Goal: Task Accomplishment & Management: Complete application form

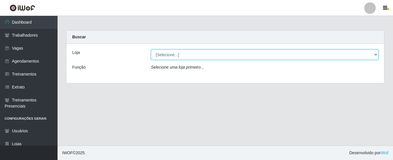
click at [226, 54] on select "[Selecione...] Rede Fácil Construção" at bounding box center [265, 54] width 228 height 10
select select "318"
click at [151, 49] on select "[Selecione...] Rede Fácil Construção" at bounding box center [265, 54] width 228 height 10
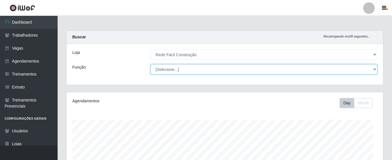
scroll to position [119, 316]
click at [353, 71] on select "[Selecione...] ASG ASG + ASG ++ Auxiliar de Estoque Auxiliar de Estoque + Auxil…" at bounding box center [263, 69] width 226 height 10
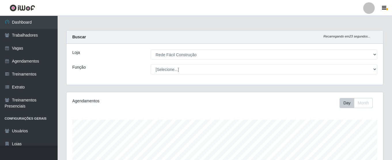
click at [383, 27] on main "Carregando... Buscar Recarregando em 23 segundos... Loja [Selecione...] Rede Fá…" at bounding box center [225, 140] width 334 height 249
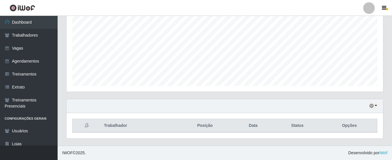
click at [377, 104] on div "Hoje 1 dia 3 dias 1 Semana Não encerrados" at bounding box center [224, 106] width 316 height 14
click at [374, 105] on button "button" at bounding box center [373, 105] width 8 height 7
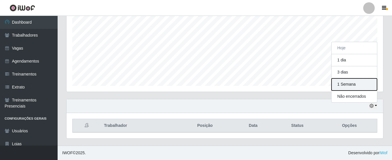
click at [364, 89] on button "1 Semana" at bounding box center [353, 84] width 45 height 12
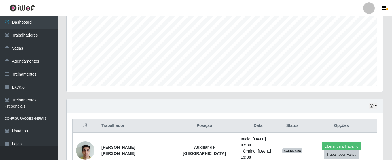
scroll to position [184, 0]
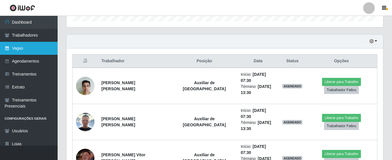
click at [27, 49] on link "Vagas" at bounding box center [29, 48] width 58 height 13
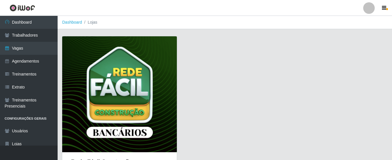
click at [160, 93] on img at bounding box center [119, 94] width 114 height 116
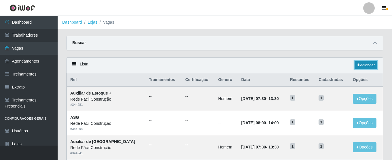
click at [364, 63] on link "Adicionar" at bounding box center [365, 65] width 23 height 8
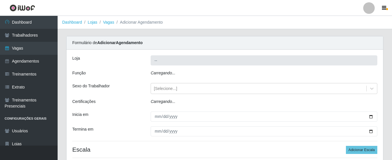
type input "Rede Fácil Construção"
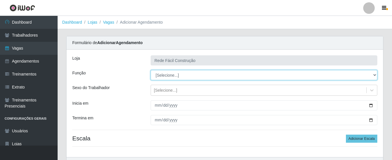
click at [320, 76] on select "[Selecione...] ASG ASG + ASG ++ Auxiliar de Estoque Auxiliar de Estoque + Auxil…" at bounding box center [263, 75] width 226 height 10
select select "75"
click at [150, 70] on select "[Selecione...] ASG ASG + ASG ++ Auxiliar de Estoque Auxiliar de Estoque + Auxil…" at bounding box center [263, 75] width 226 height 10
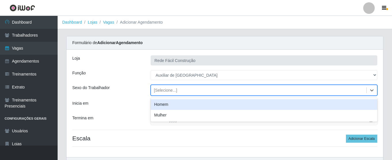
click at [178, 92] on div "[Selecione...]" at bounding box center [258, 89] width 215 height 9
click at [170, 106] on div "Homem" at bounding box center [263, 104] width 226 height 11
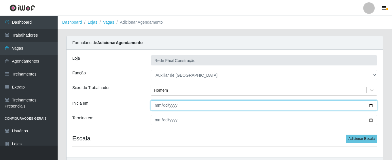
click at [155, 105] on input "Inicia em" at bounding box center [263, 105] width 226 height 10
type input "[DATE]"
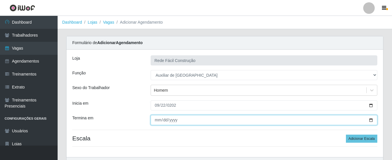
click at [156, 121] on input "Termina em" at bounding box center [263, 120] width 226 height 10
type input "[DATE]"
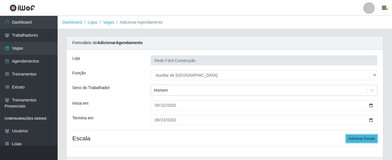
click at [362, 137] on button "Adicionar Escala" at bounding box center [360, 138] width 31 height 8
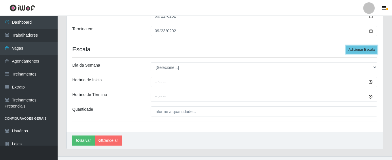
scroll to position [91, 0]
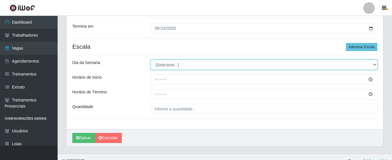
click at [372, 65] on select "[Selecione...] Segunda Terça Quarta Quinta Sexta Sábado Domingo" at bounding box center [263, 65] width 226 height 10
select select "1"
click at [150, 60] on select "[Selecione...] Segunda Terça Quarta Quinta Sexta Sábado Domingo" at bounding box center [263, 65] width 226 height 10
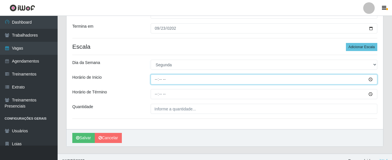
click at [174, 81] on input "Horário de Inicio" at bounding box center [263, 79] width 226 height 10
type input "08:00"
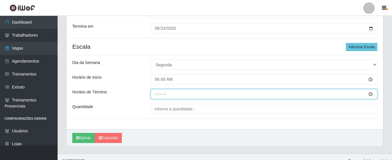
click at [154, 95] on input "Horário de Término" at bounding box center [263, 94] width 226 height 10
type input "14:00"
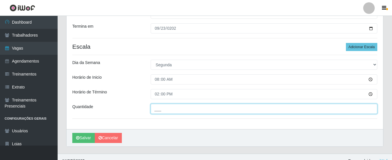
click at [160, 108] on input "___" at bounding box center [263, 109] width 226 height 10
type input "01_"
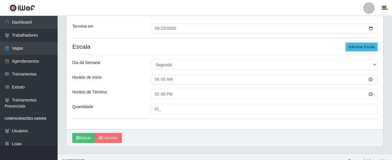
click at [366, 48] on button "Adicionar Escala" at bounding box center [360, 47] width 31 height 8
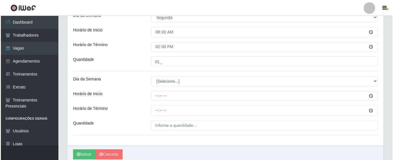
scroll to position [140, 0]
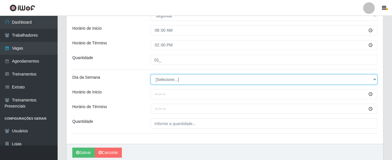
click at [348, 81] on select "[Selecione...] Segunda Terça Quarta Quinta Sexta Sábado Domingo" at bounding box center [263, 79] width 226 height 10
select select "2"
click at [150, 74] on select "[Selecione...] Segunda Terça Quarta Quinta Sexta Sábado Domingo" at bounding box center [263, 79] width 226 height 10
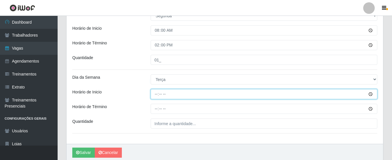
click at [156, 94] on input "Horário de Inicio" at bounding box center [263, 94] width 226 height 10
type input "08:00"
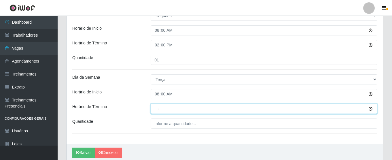
click at [154, 109] on input "Horário de Término" at bounding box center [263, 109] width 226 height 10
type input "14:00"
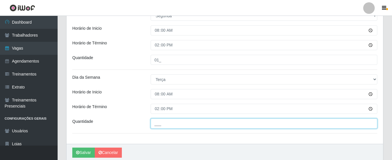
click at [164, 125] on input "___" at bounding box center [263, 123] width 226 height 10
type input "01_"
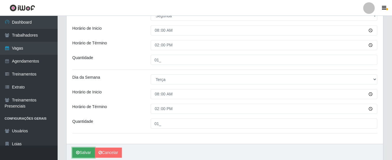
click at [79, 150] on icon "submit" at bounding box center [77, 152] width 3 height 4
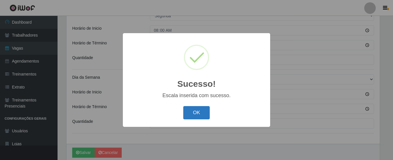
click at [196, 113] on button "OK" at bounding box center [196, 113] width 27 height 14
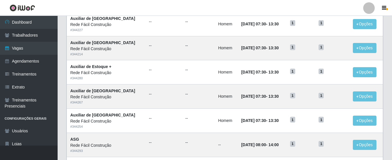
scroll to position [328, 0]
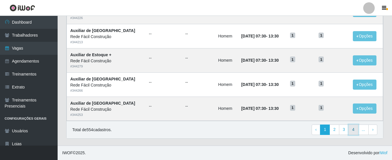
click at [354, 128] on link "4" at bounding box center [353, 129] width 10 height 10
click at [352, 127] on link "4" at bounding box center [353, 129] width 10 height 10
click at [345, 129] on link "3" at bounding box center [344, 129] width 10 height 10
